Goal: Task Accomplishment & Management: Use online tool/utility

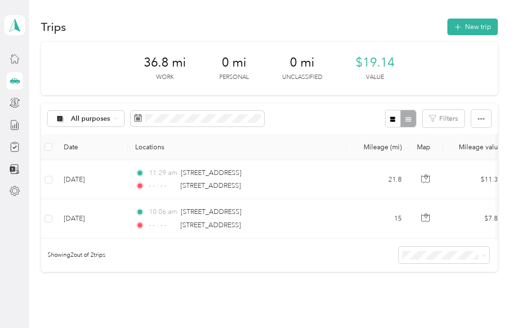
click at [475, 34] on button "New trip" at bounding box center [472, 27] width 50 height 17
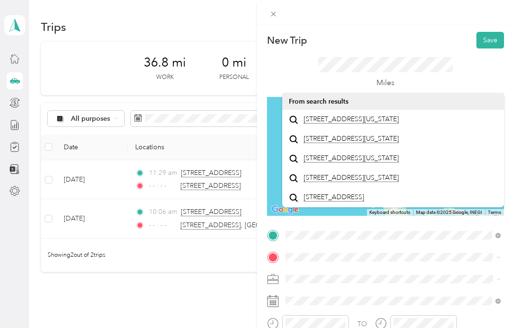
click at [385, 124] on span "[STREET_ADDRESS][US_STATE]" at bounding box center [351, 119] width 95 height 9
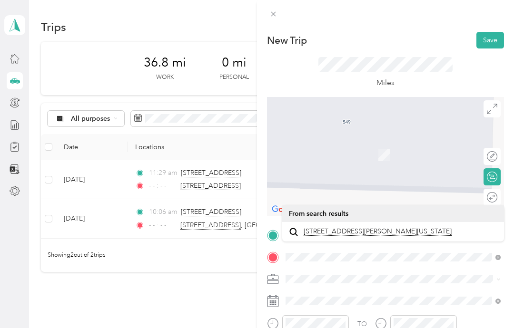
click at [367, 236] on span "[STREET_ADDRESS][PERSON_NAME][US_STATE]" at bounding box center [378, 232] width 148 height 9
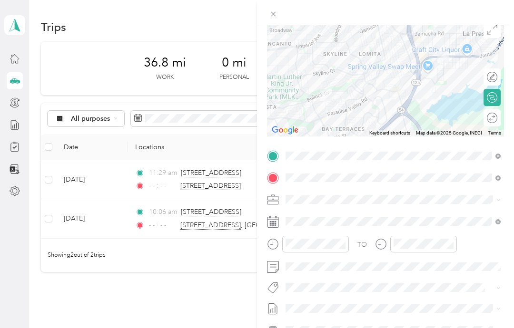
scroll to position [79, 0]
click at [452, 245] on icon "close-circle" at bounding box center [450, 245] width 7 height 7
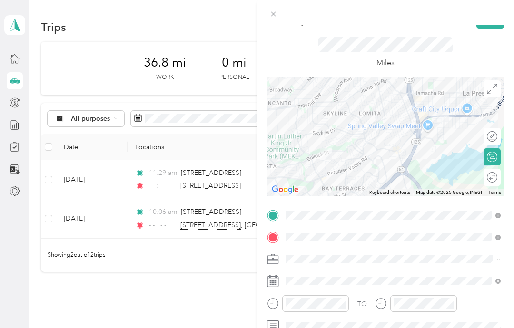
scroll to position [1, 0]
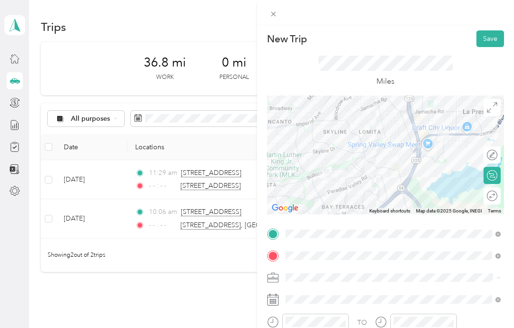
click at [492, 40] on button "Save" at bounding box center [490, 38] width 28 height 17
